Goal: Check status: Check status

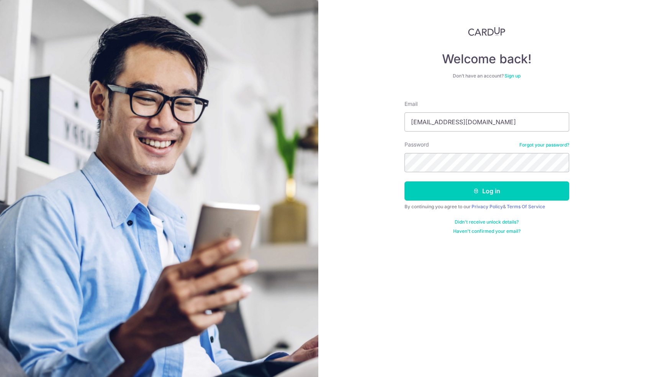
type input "[EMAIL_ADDRESS][DOMAIN_NAME]"
click at [487, 191] on button "Log in" at bounding box center [487, 190] width 165 height 19
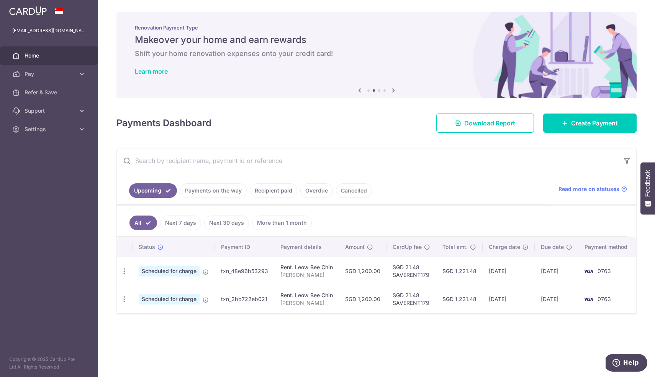
click at [279, 193] on link "Recipient paid" at bounding box center [274, 190] width 48 height 15
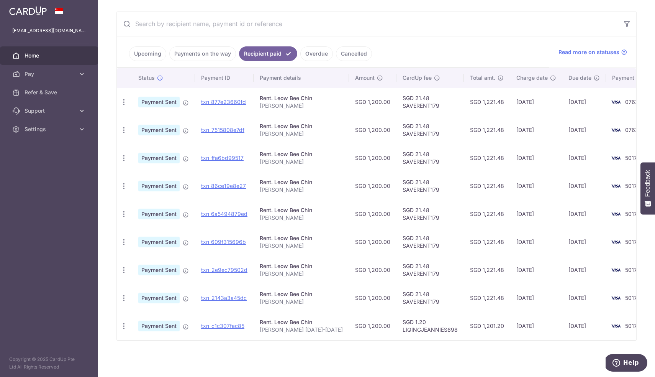
scroll to position [137, 0]
